Goal: Task Accomplishment & Management: Use online tool/utility

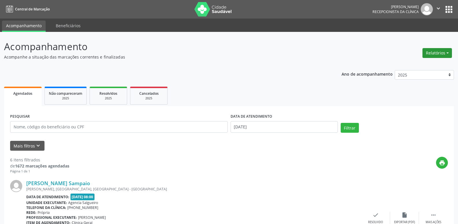
click at [442, 53] on button "Relatórios" at bounding box center [437, 53] width 29 height 10
click at [421, 65] on link "Agendamentos" at bounding box center [421, 65] width 62 height 8
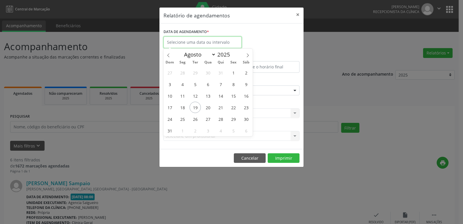
click at [209, 39] on input "text" at bounding box center [202, 42] width 78 height 12
click at [193, 108] on span "19" at bounding box center [194, 107] width 11 height 11
type input "[DATE]"
click at [196, 108] on span "19" at bounding box center [194, 107] width 11 height 11
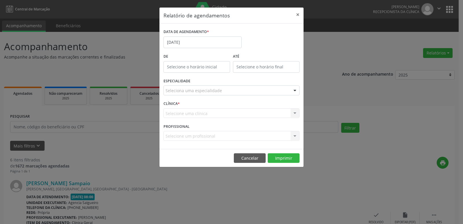
click at [232, 92] on div "Seleciona uma especialidade" at bounding box center [231, 90] width 136 height 10
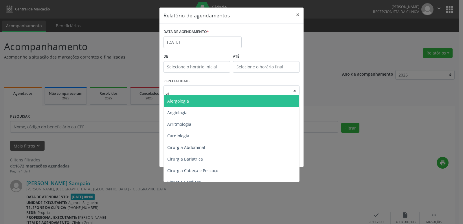
type input "gin"
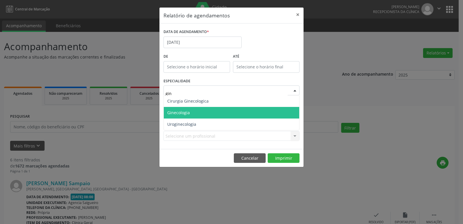
click at [219, 112] on span "Ginecologia" at bounding box center [231, 113] width 135 height 12
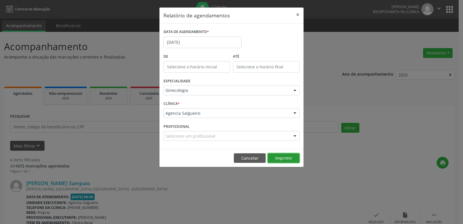
click at [287, 159] on button "Imprimir" at bounding box center [284, 158] width 32 height 10
drag, startPoint x: 298, startPoint y: 12, endPoint x: 303, endPoint y: 19, distance: 7.9
click at [298, 12] on button "×" at bounding box center [298, 15] width 12 height 14
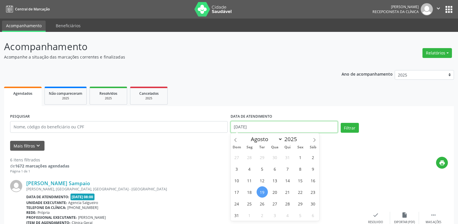
click at [298, 125] on input "[DATE]" at bounding box center [284, 127] width 107 height 12
click at [290, 195] on span "21" at bounding box center [287, 191] width 11 height 11
type input "21/08/2025"
click at [290, 195] on span "21" at bounding box center [287, 191] width 11 height 11
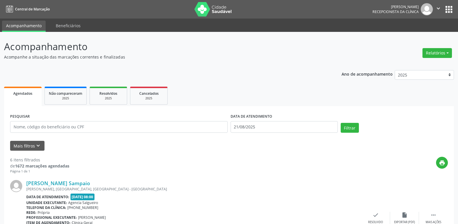
click at [353, 119] on div "PESQUISAR DATA DE ATENDIMENTO [DATE] Filtrar" at bounding box center [229, 124] width 441 height 25
click at [353, 126] on button "Filtrar" at bounding box center [350, 128] width 18 height 10
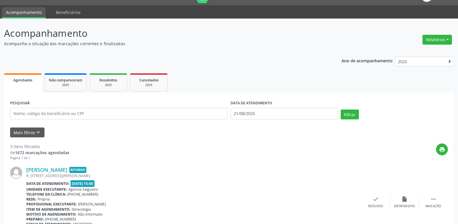
scroll to position [8, 0]
